Goal: Task Accomplishment & Management: Use online tool/utility

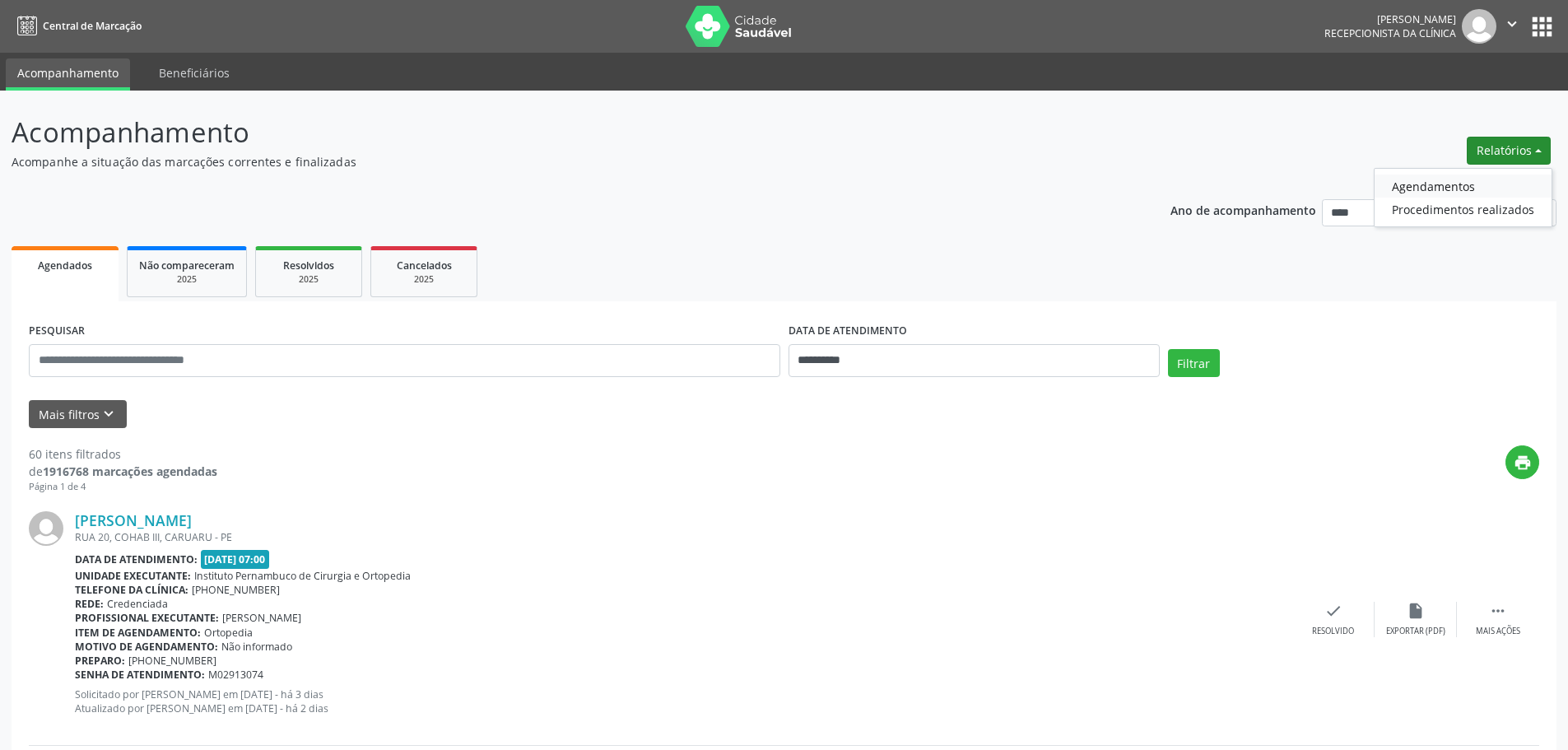
click at [1455, 184] on link "Agendamentos" at bounding box center [1462, 185] width 177 height 23
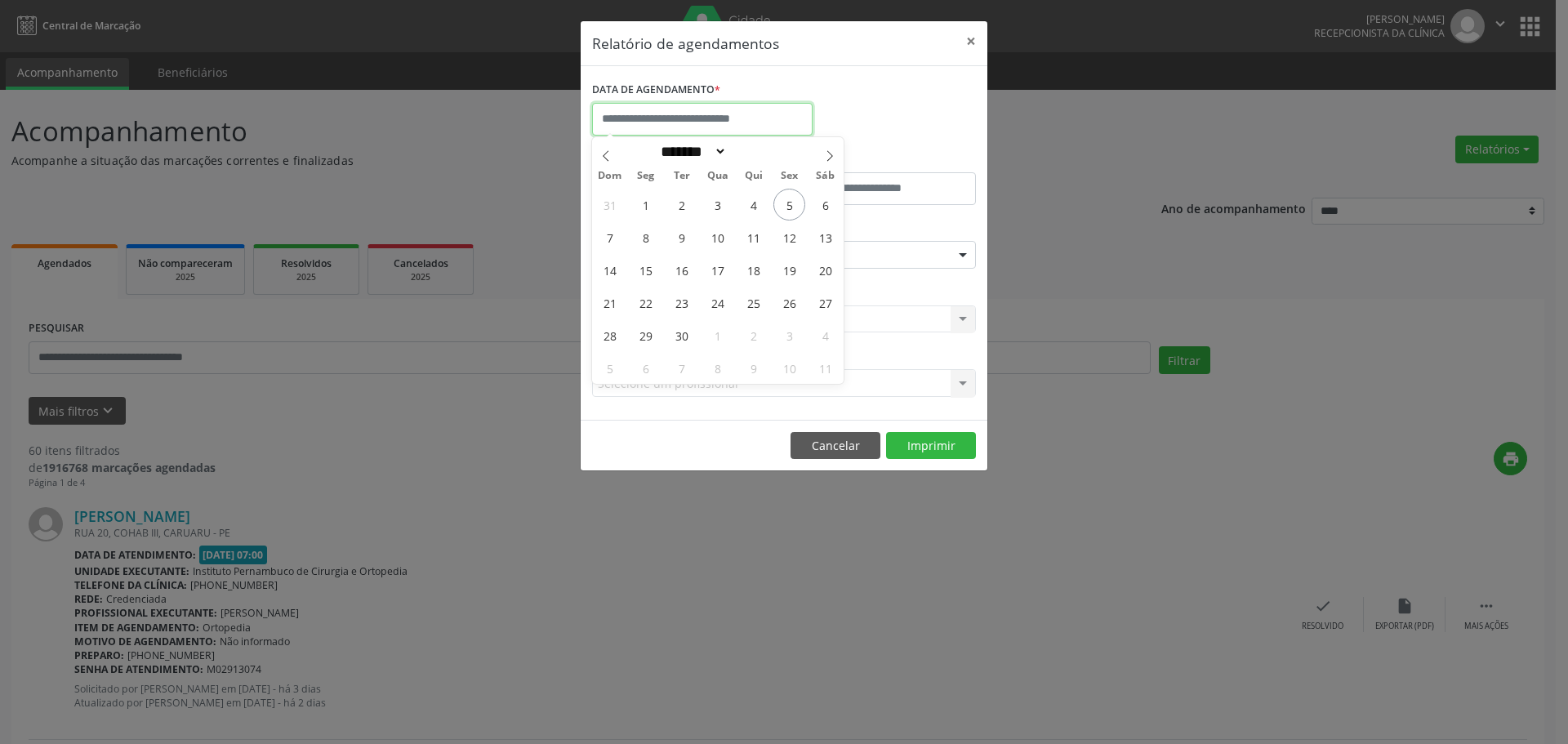
click at [771, 112] on input "text" at bounding box center [702, 119] width 221 height 33
click at [781, 206] on span "5" at bounding box center [789, 205] width 32 height 32
type input "**********"
click at [781, 206] on span "5" at bounding box center [789, 205] width 32 height 32
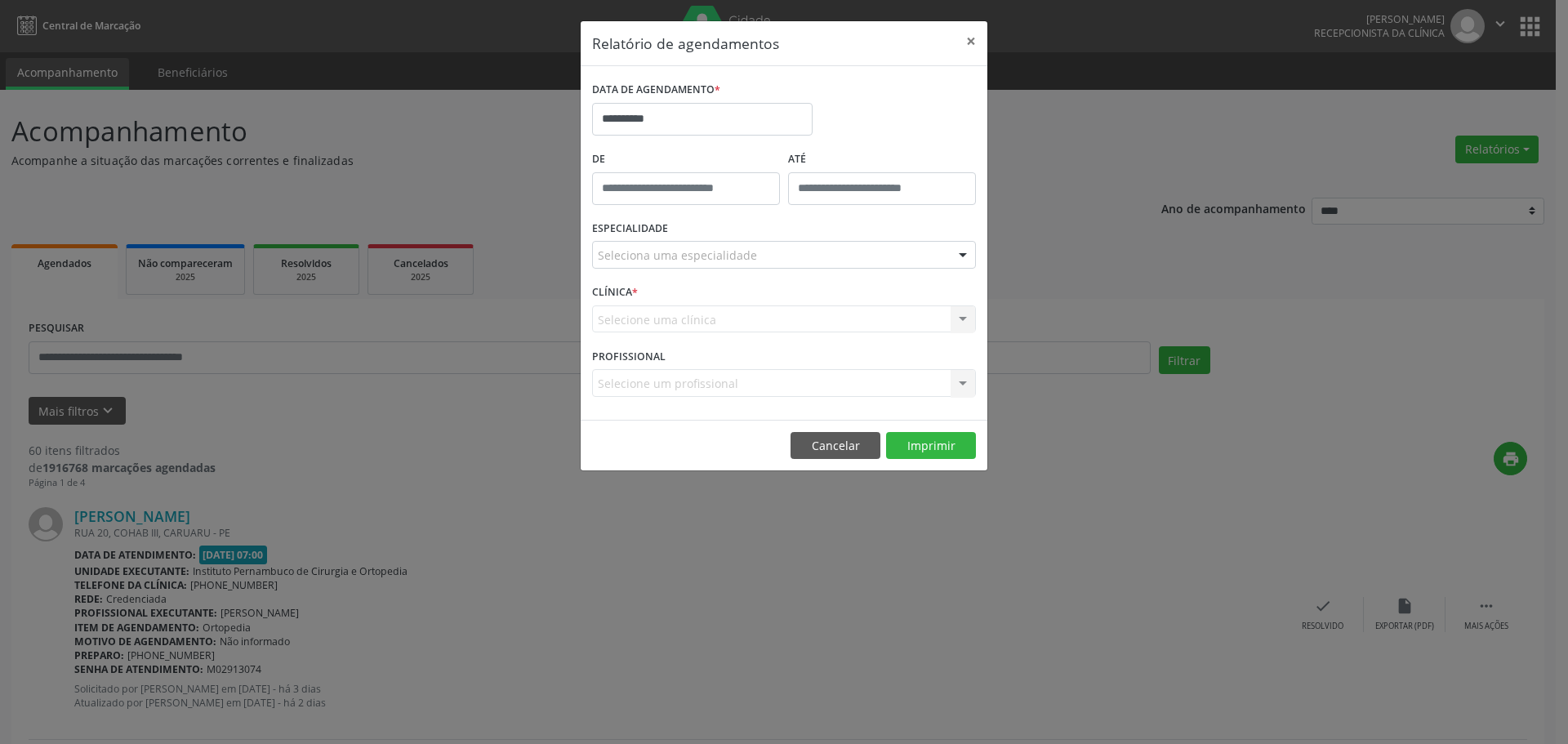
click at [776, 254] on div "Seleciona uma especialidade" at bounding box center [784, 254] width 384 height 28
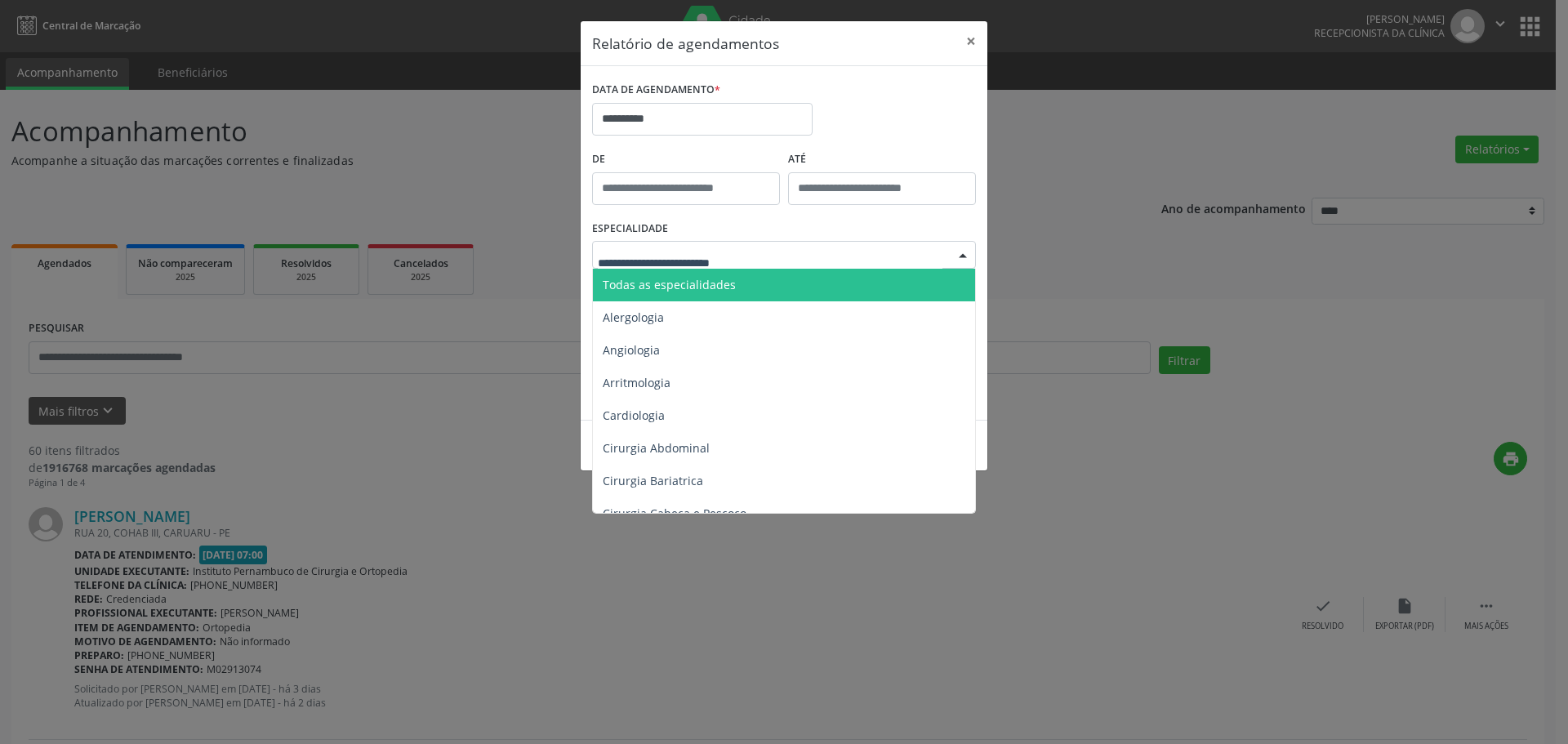
click at [752, 277] on span "Todas as especialidades" at bounding box center [785, 284] width 385 height 33
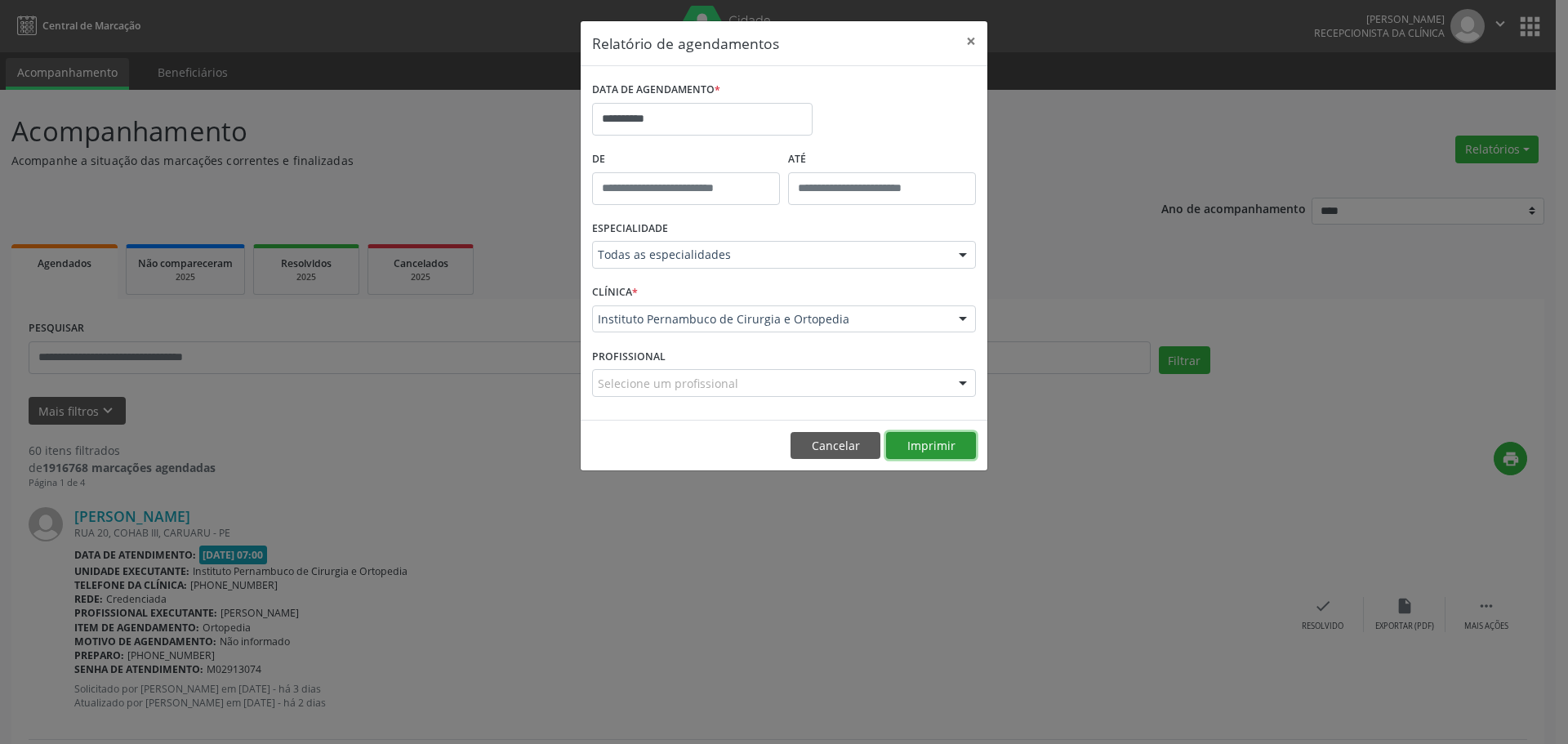
click at [934, 437] on button "Imprimir" at bounding box center [931, 445] width 90 height 28
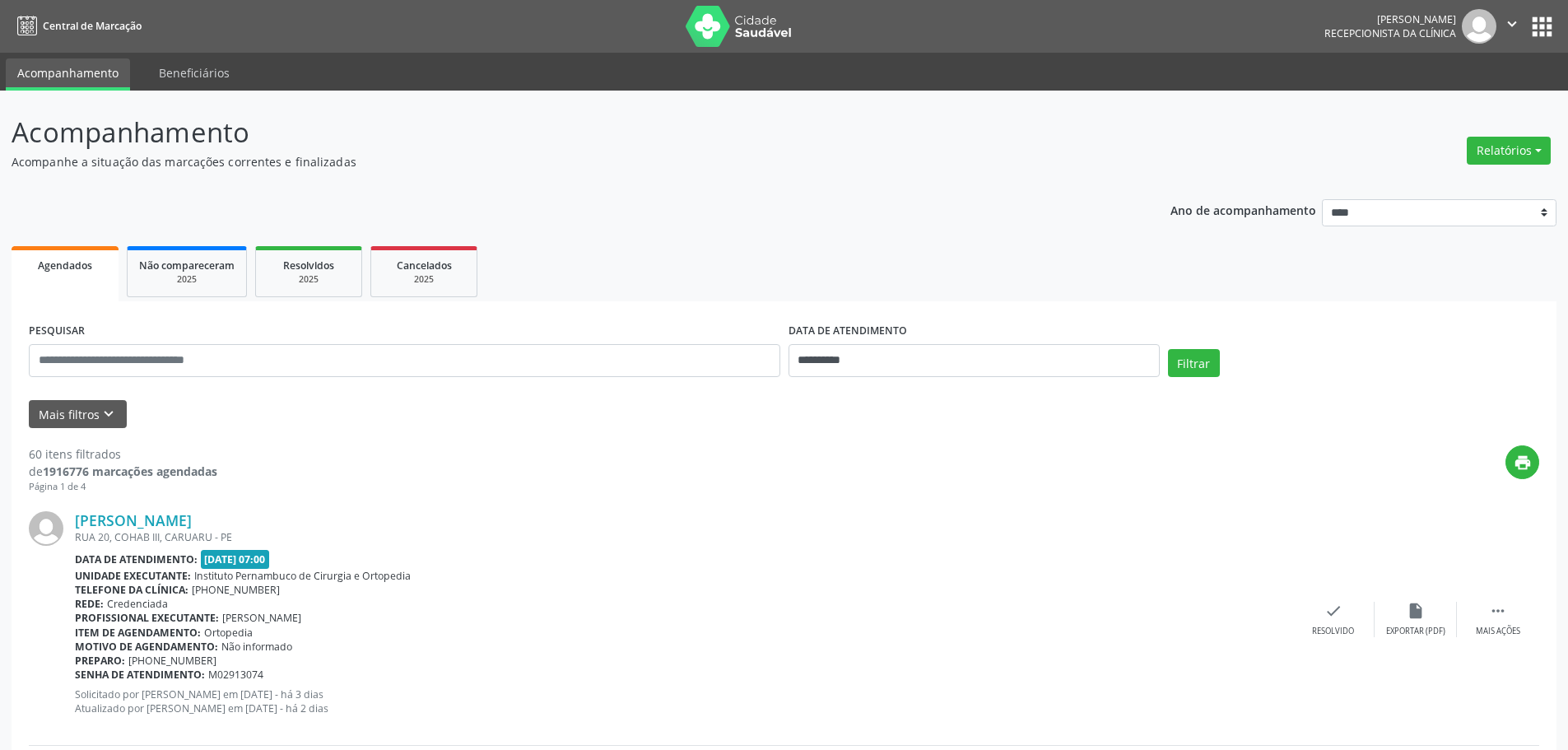
click at [1518, 147] on button "Relatórios" at bounding box center [1508, 151] width 84 height 28
click at [1451, 179] on link "Agendamentos" at bounding box center [1462, 185] width 177 height 23
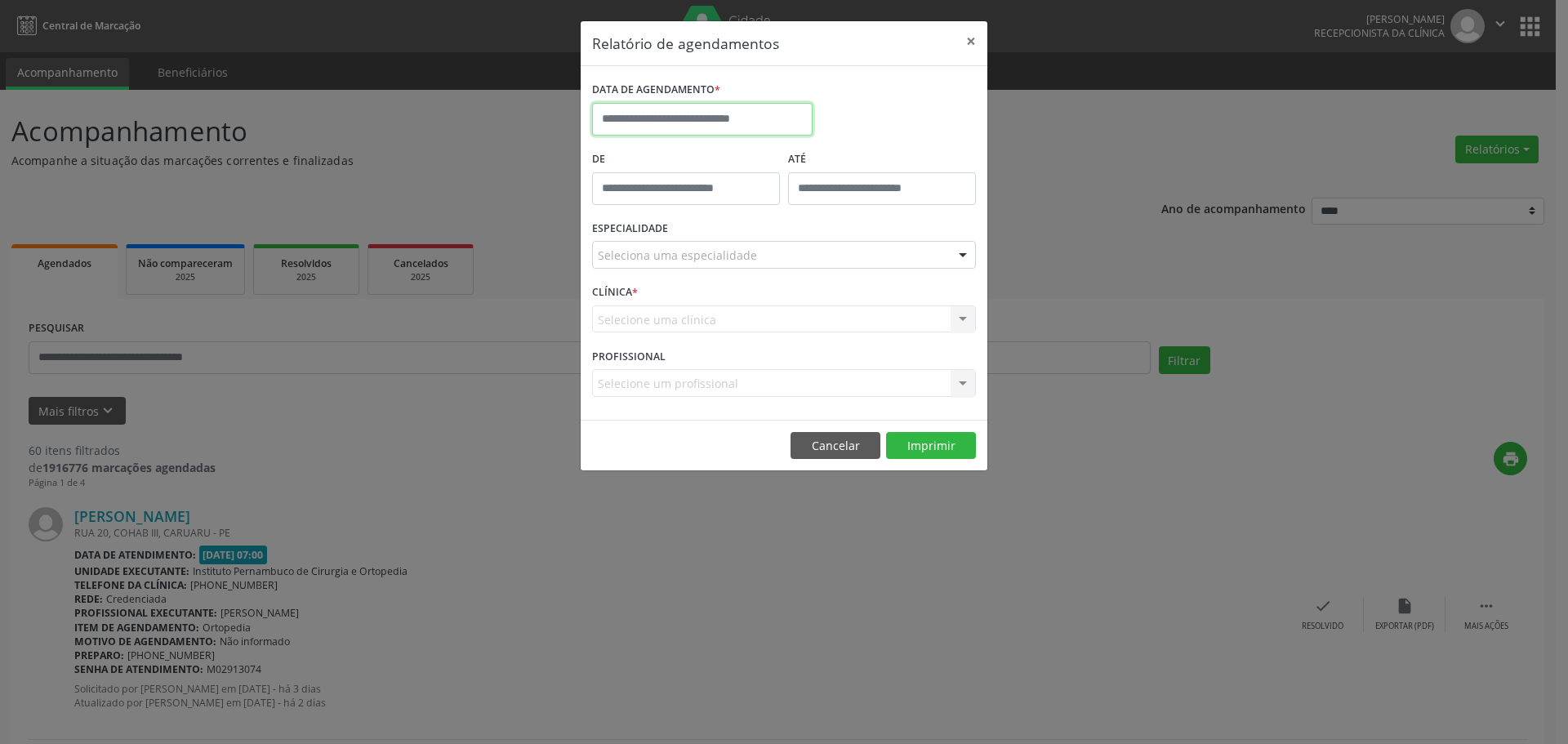
click at [658, 108] on input "text" at bounding box center [702, 119] width 221 height 33
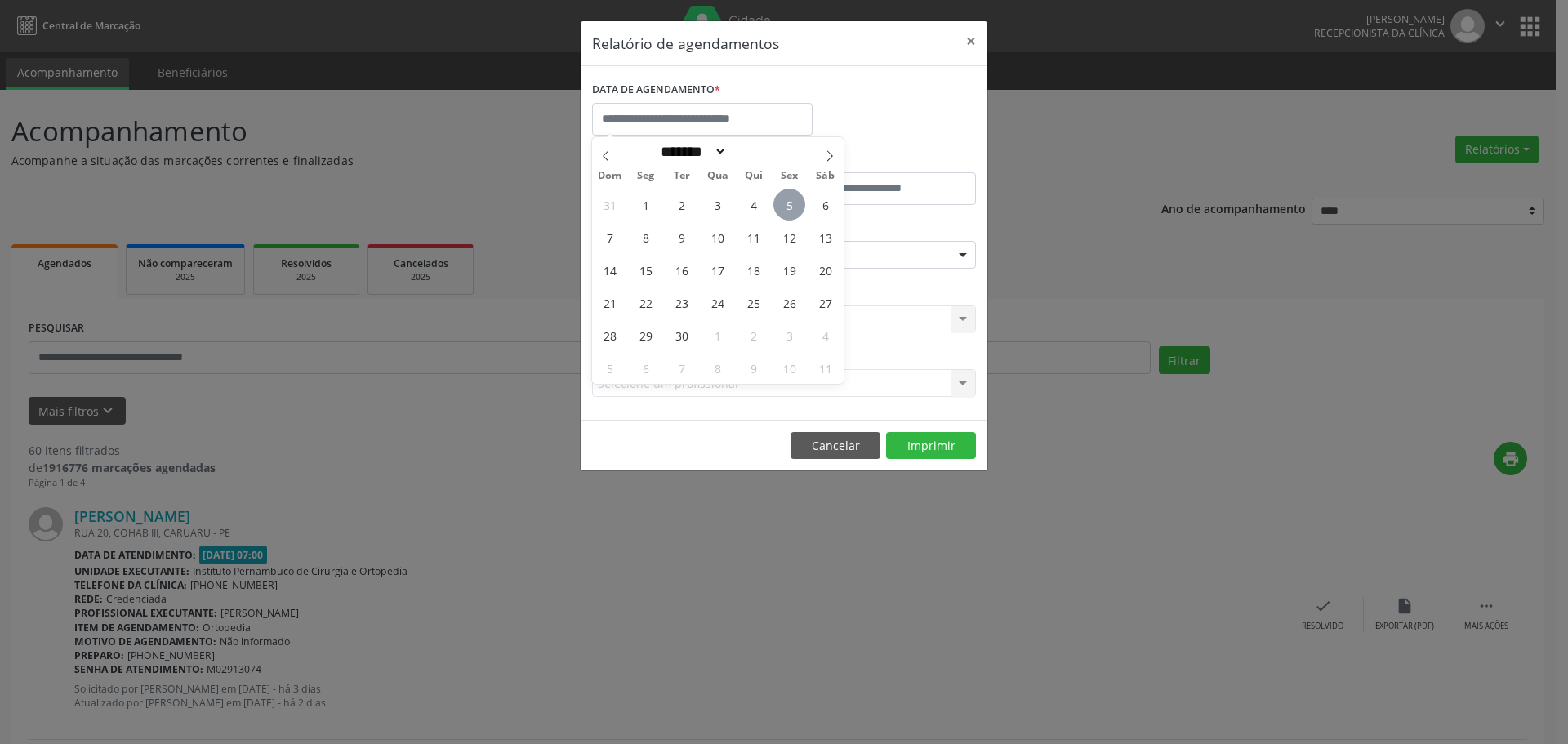
click at [794, 202] on span "5" at bounding box center [789, 205] width 32 height 32
type input "**********"
click at [794, 202] on span "5" at bounding box center [789, 205] width 32 height 32
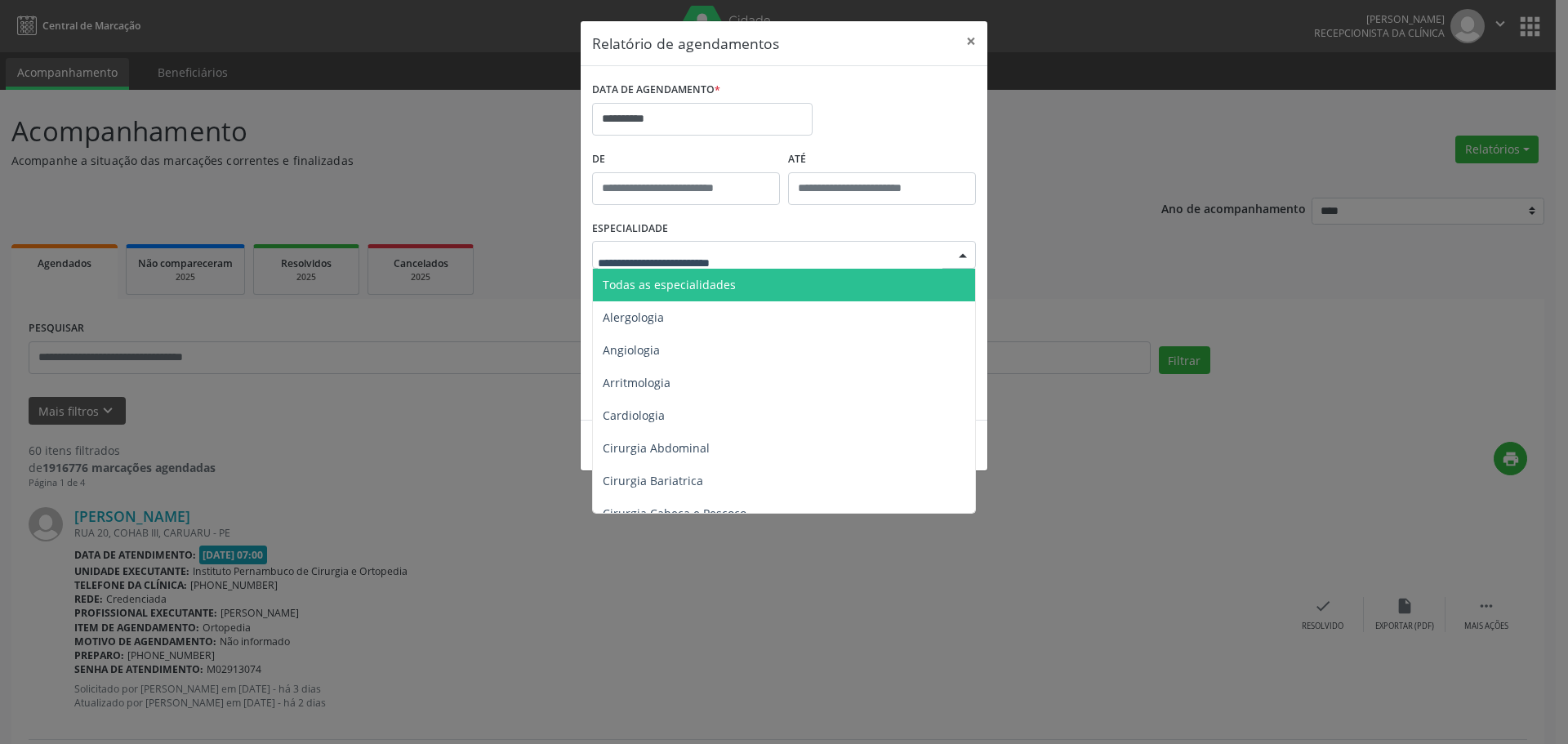
click at [715, 274] on span "Todas as especialidades" at bounding box center [785, 284] width 385 height 33
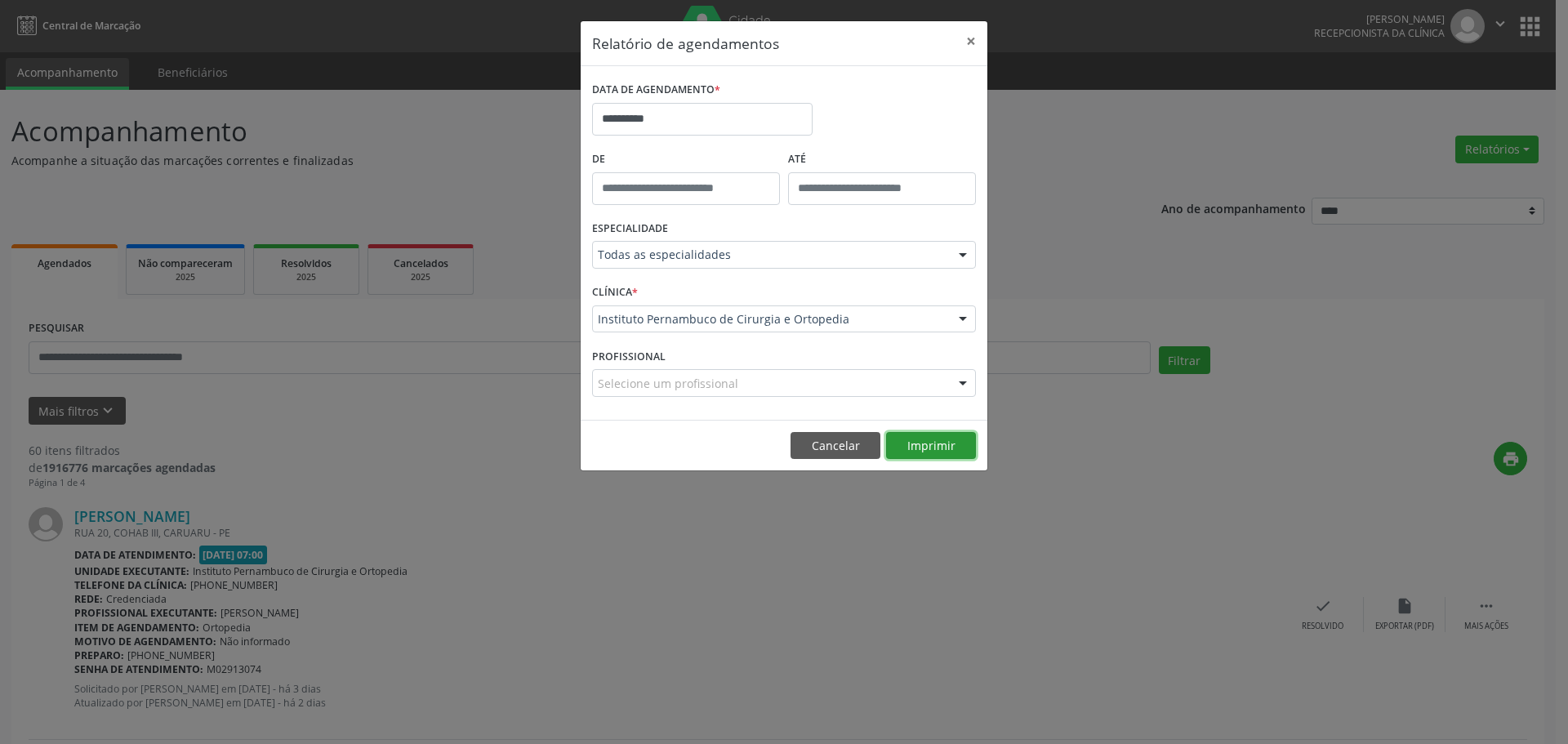
click at [917, 450] on button "Imprimir" at bounding box center [931, 445] width 90 height 28
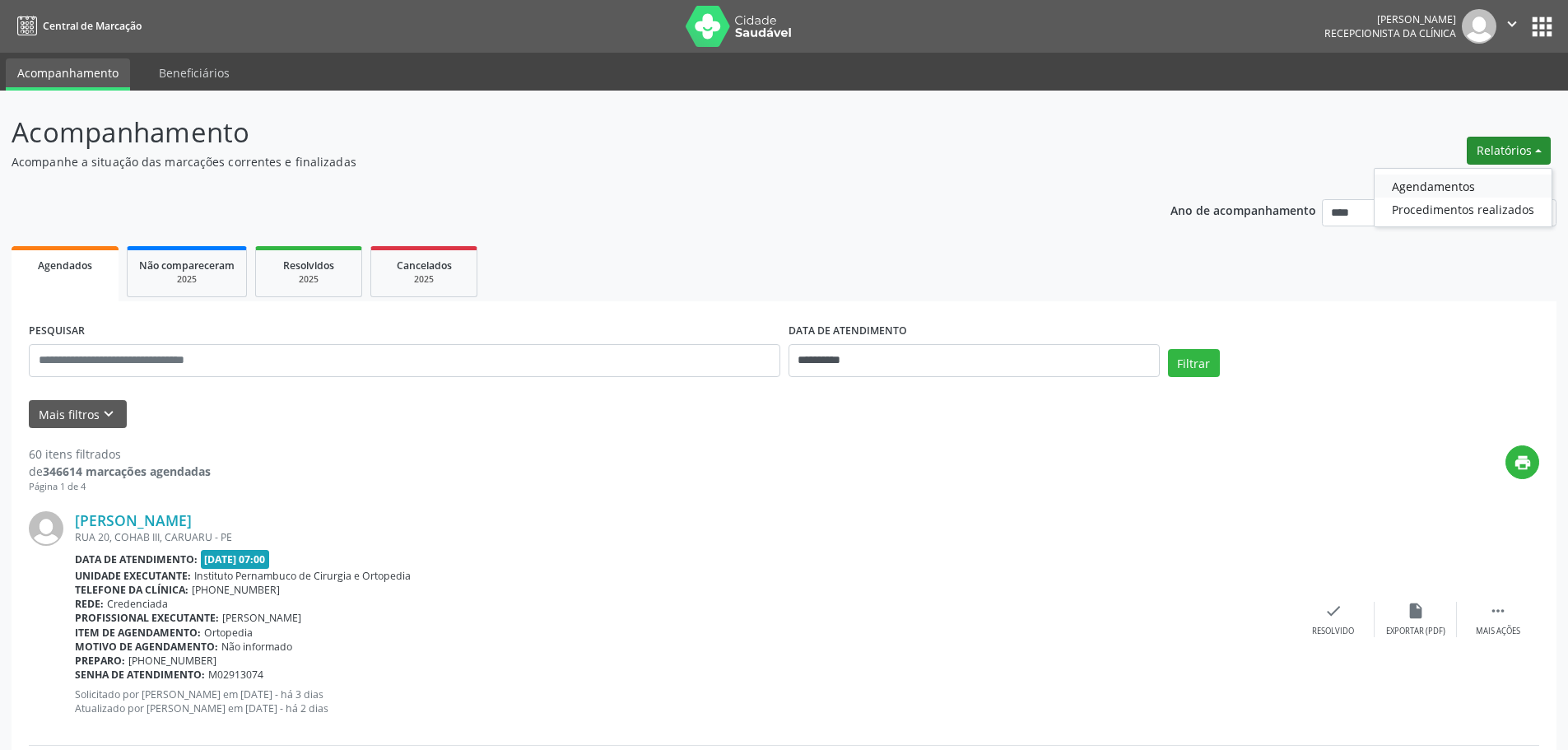
click at [1461, 189] on link "Agendamentos" at bounding box center [1462, 185] width 177 height 23
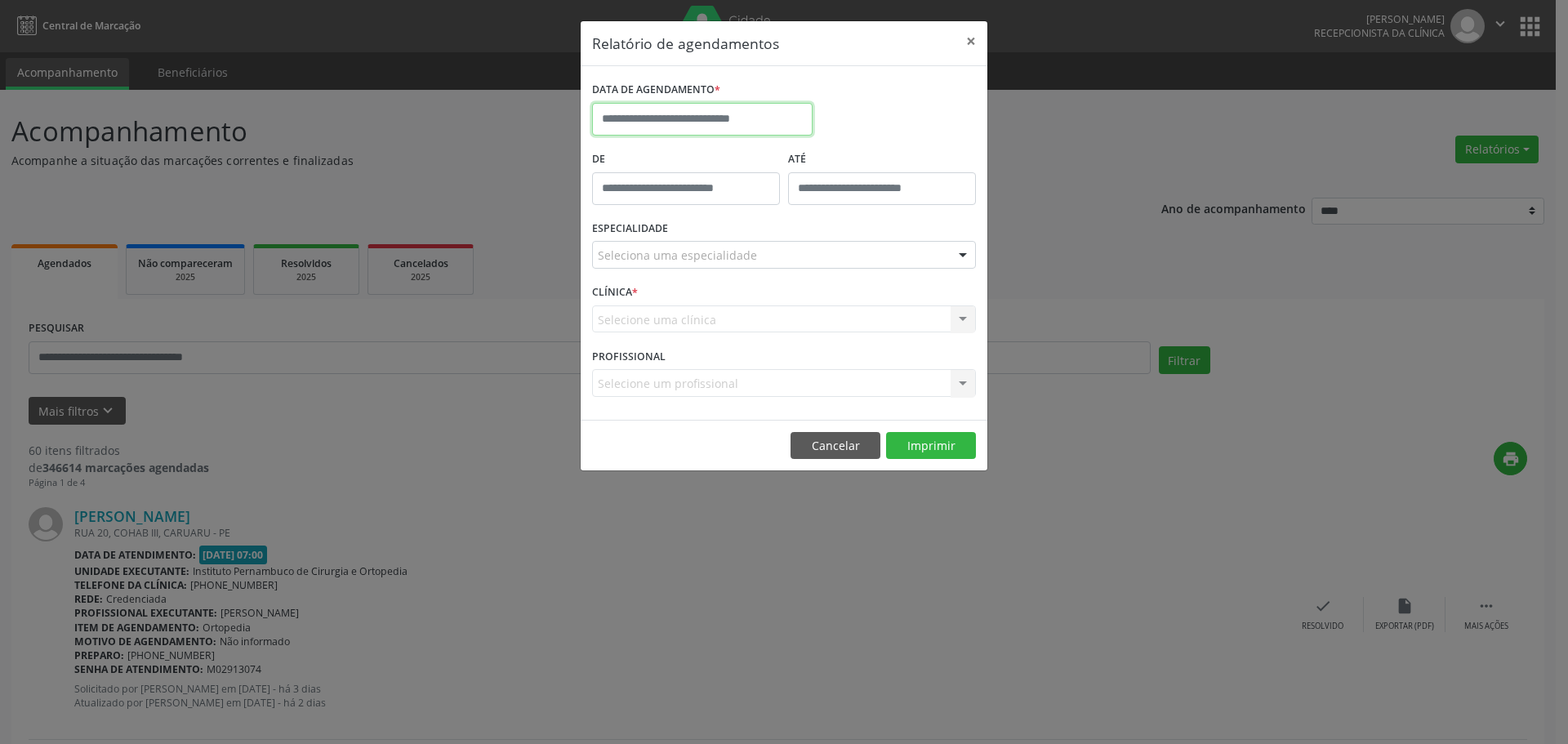
click at [754, 122] on input "text" at bounding box center [702, 119] width 221 height 33
click at [646, 246] on span "8" at bounding box center [646, 237] width 32 height 32
type input "**********"
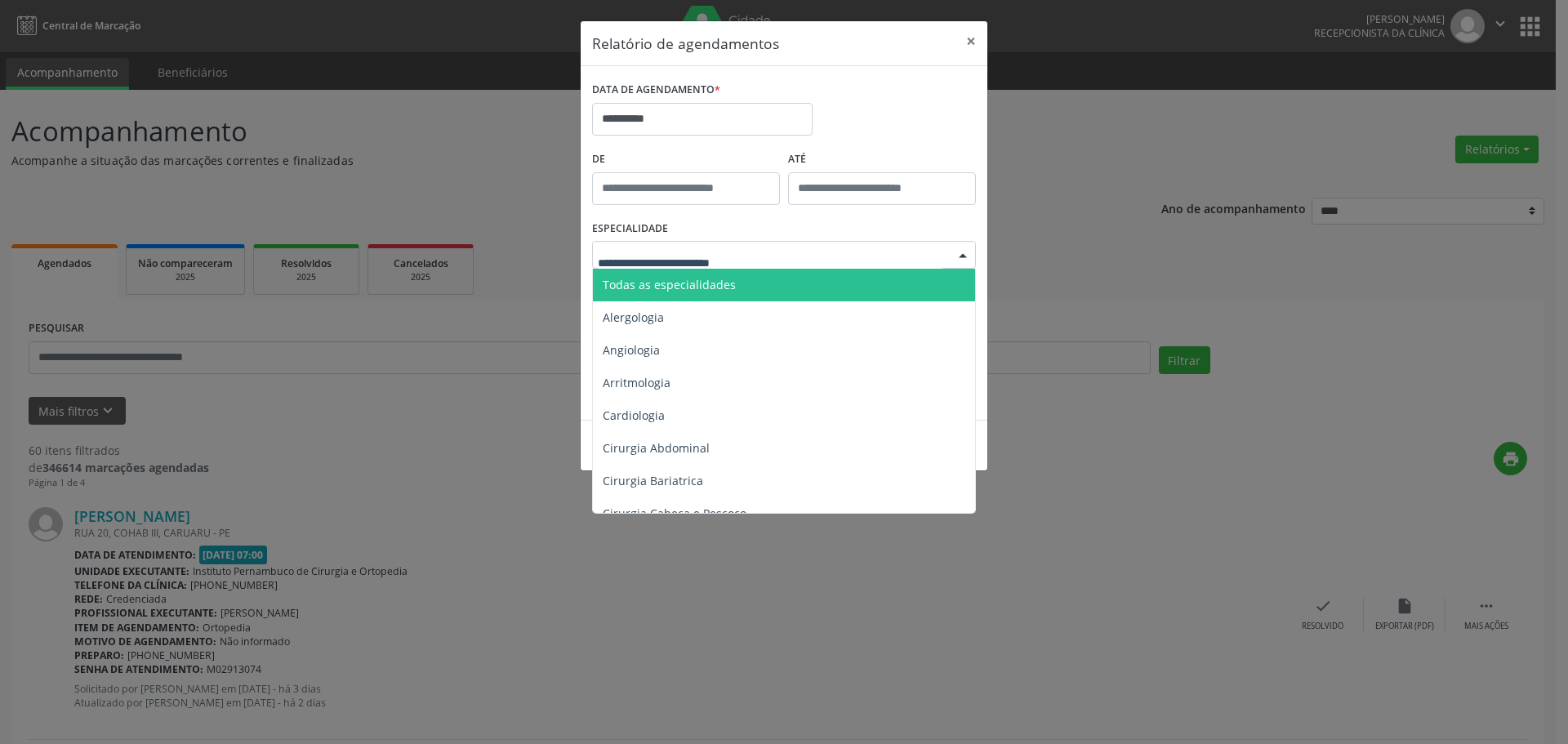
click at [644, 288] on span "Todas as especialidades" at bounding box center [669, 284] width 133 height 16
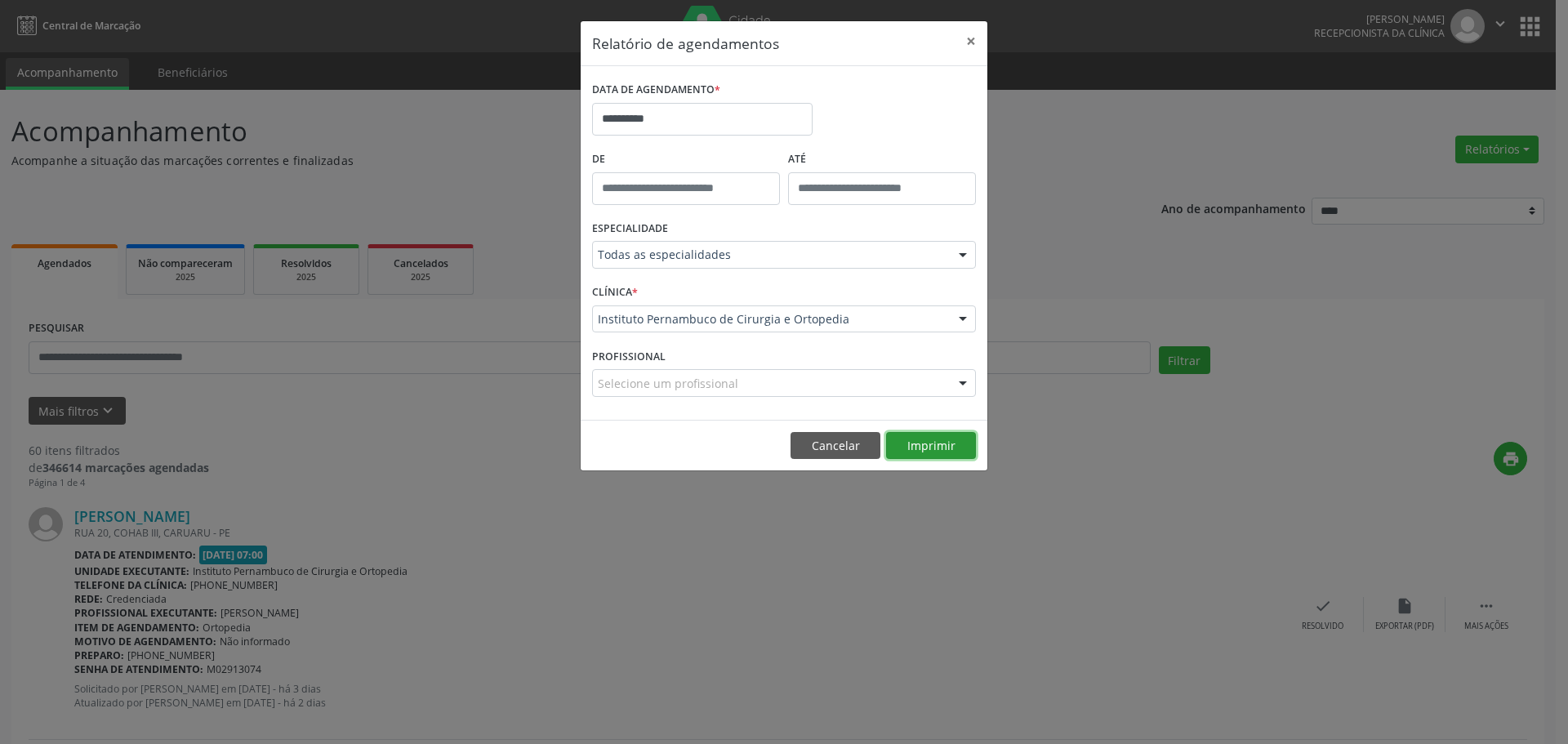
click at [966, 447] on button "Imprimir" at bounding box center [931, 445] width 90 height 28
click at [716, 119] on input "**********" at bounding box center [702, 119] width 221 height 33
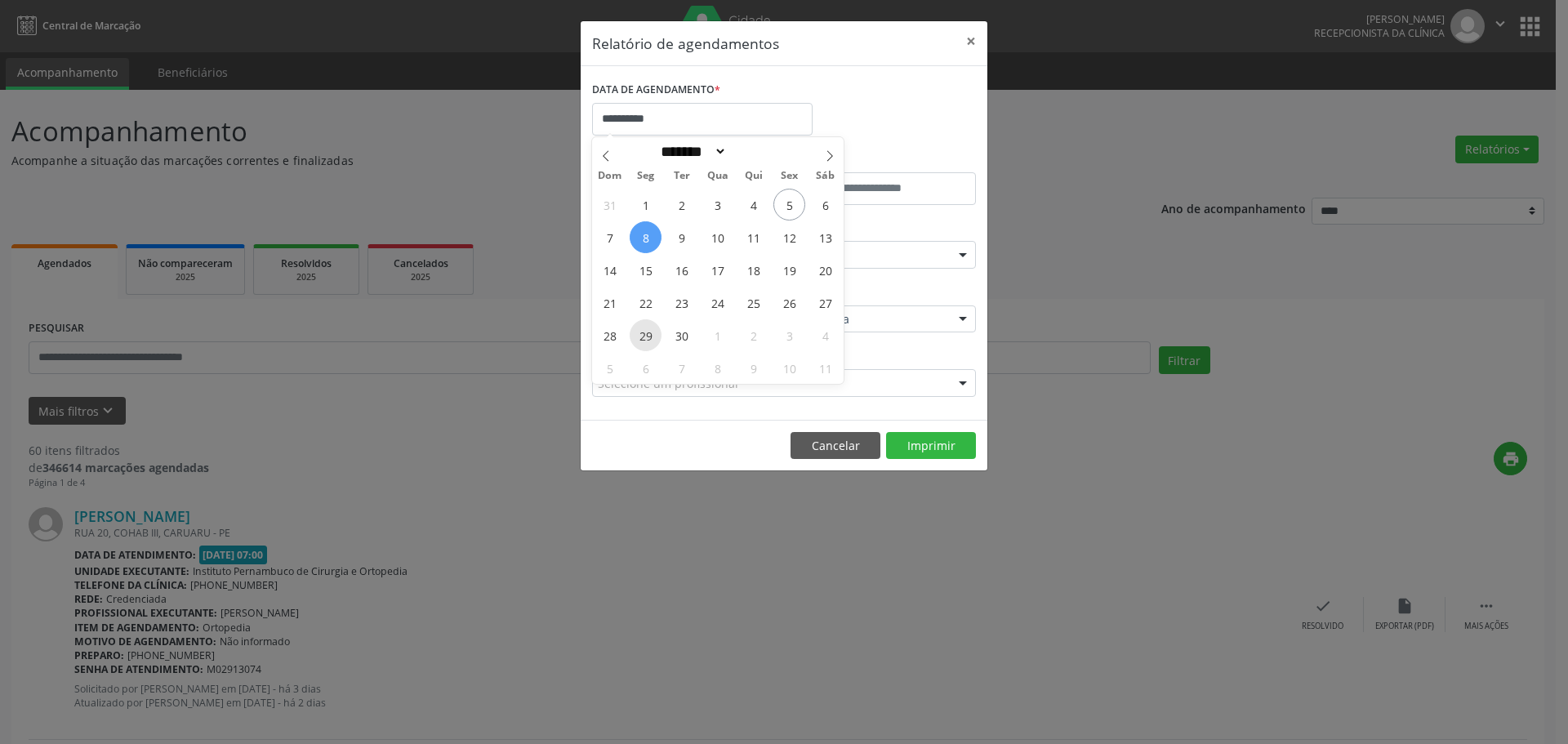
click at [652, 329] on span "29" at bounding box center [646, 336] width 32 height 32
type input "**********"
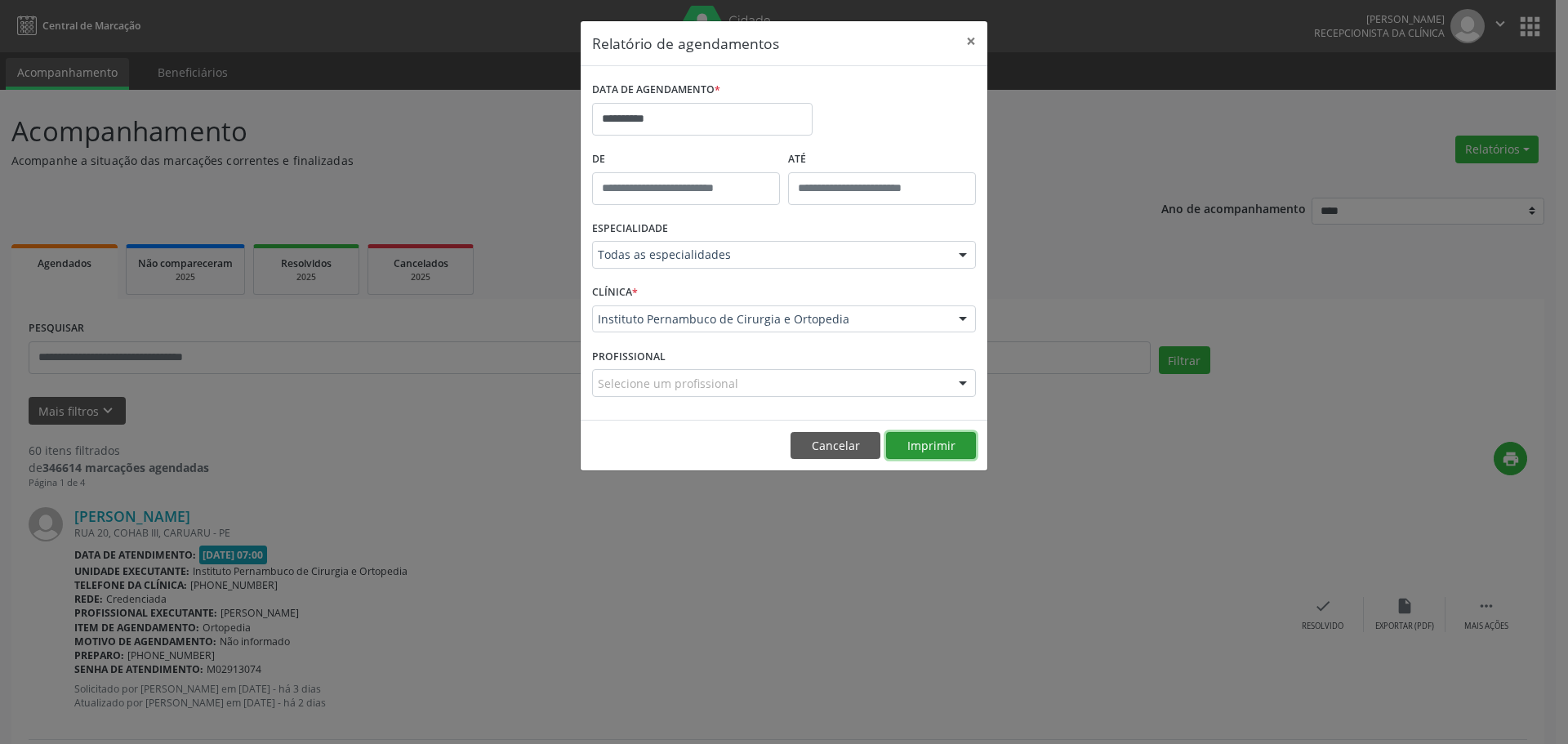
click at [922, 443] on button "Imprimir" at bounding box center [931, 445] width 90 height 28
